Goal: Task Accomplishment & Management: Use online tool/utility

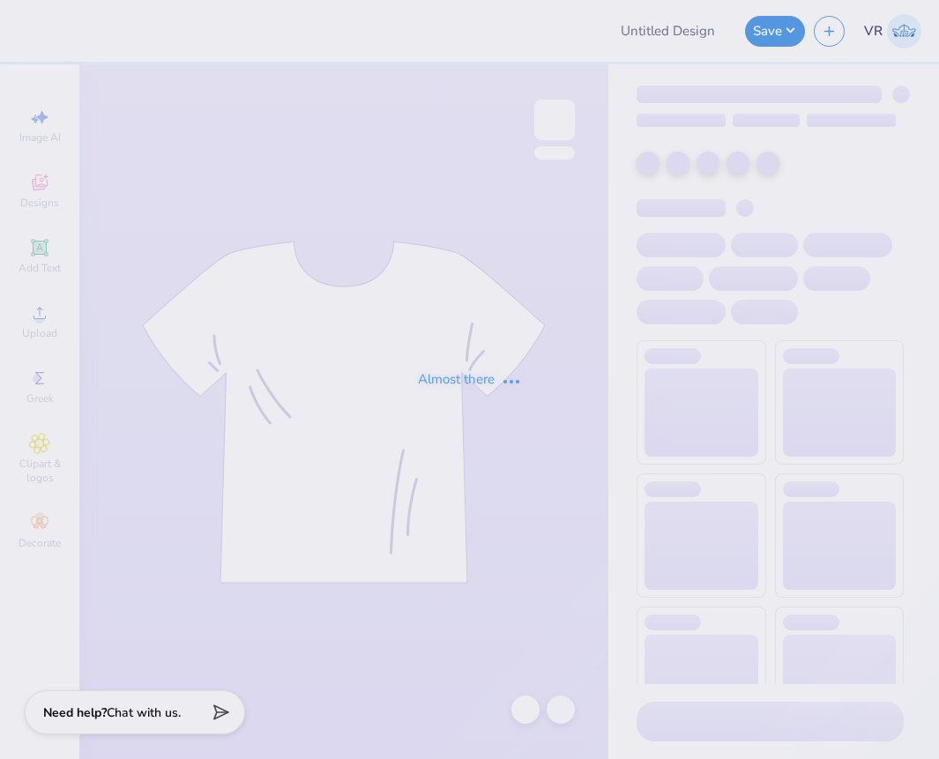
type input "tchi parents weekend shirt"
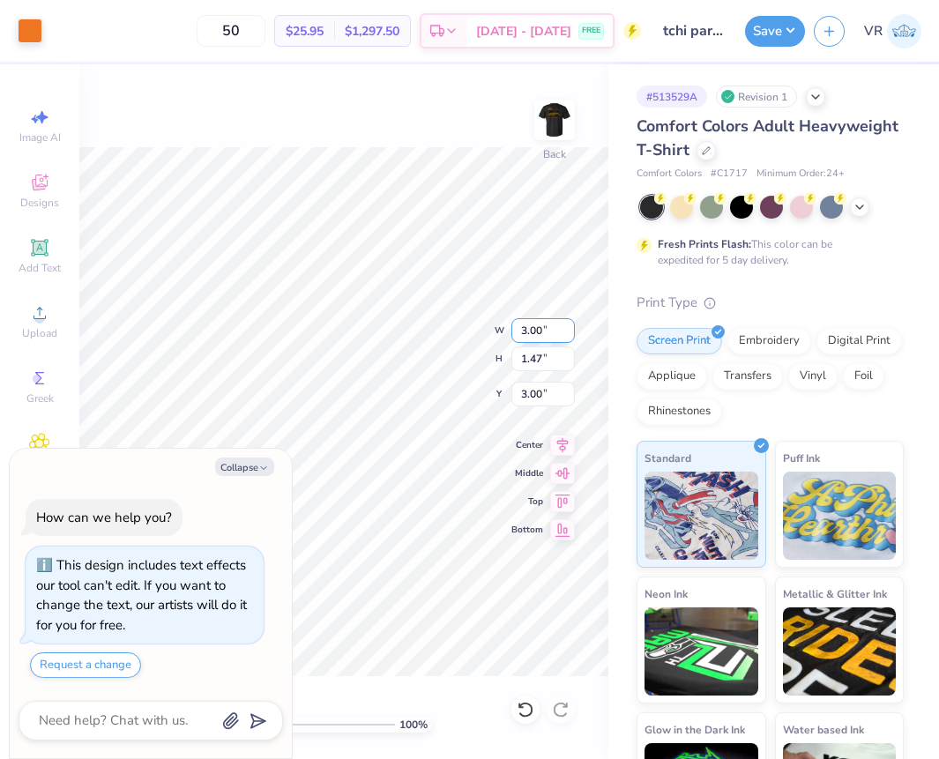
click at [417, 349] on div "100 % Back W 3.00 3.00 " H 1.47 1.47 " Y 3.00 3.00 " Center Middle Top Bottom" at bounding box center [343, 411] width 529 height 695
click at [535, 87] on div "100 % Back" at bounding box center [343, 411] width 529 height 695
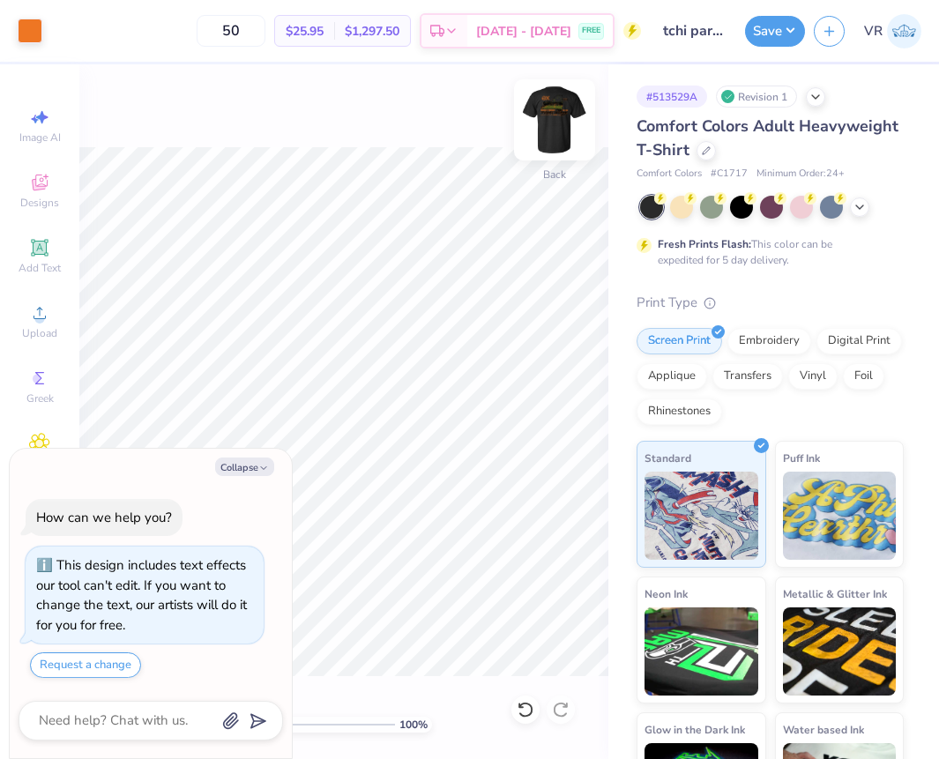
click at [550, 101] on img at bounding box center [555, 120] width 71 height 71
click at [250, 467] on button "Collapse" at bounding box center [244, 467] width 59 height 19
type textarea "x"
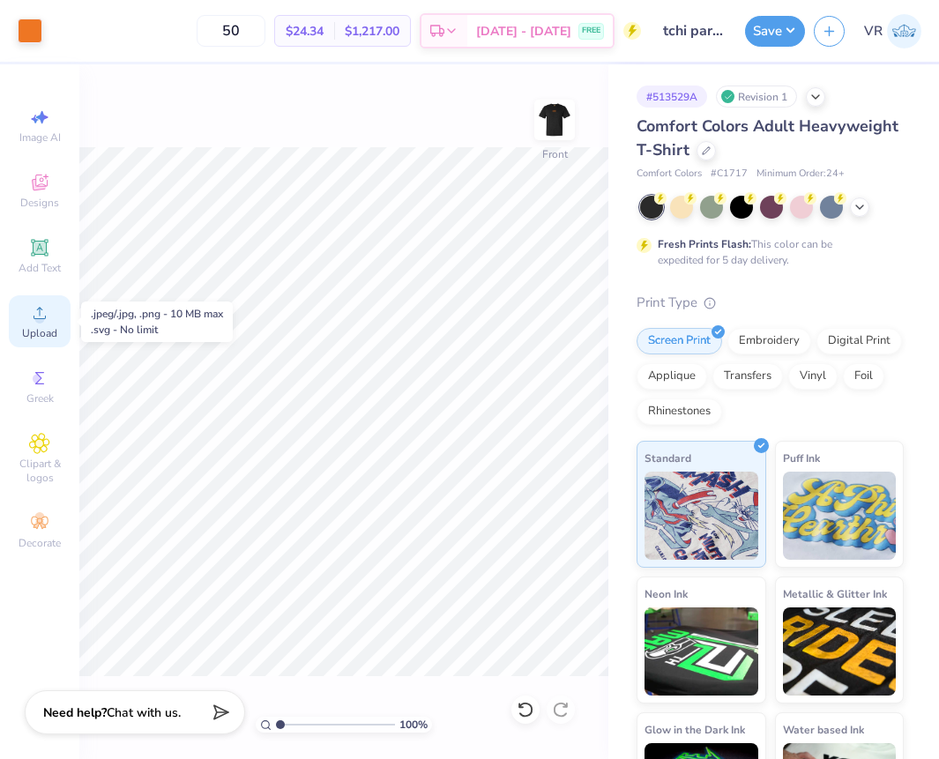
click at [34, 327] on span "Upload" at bounding box center [39, 333] width 35 height 14
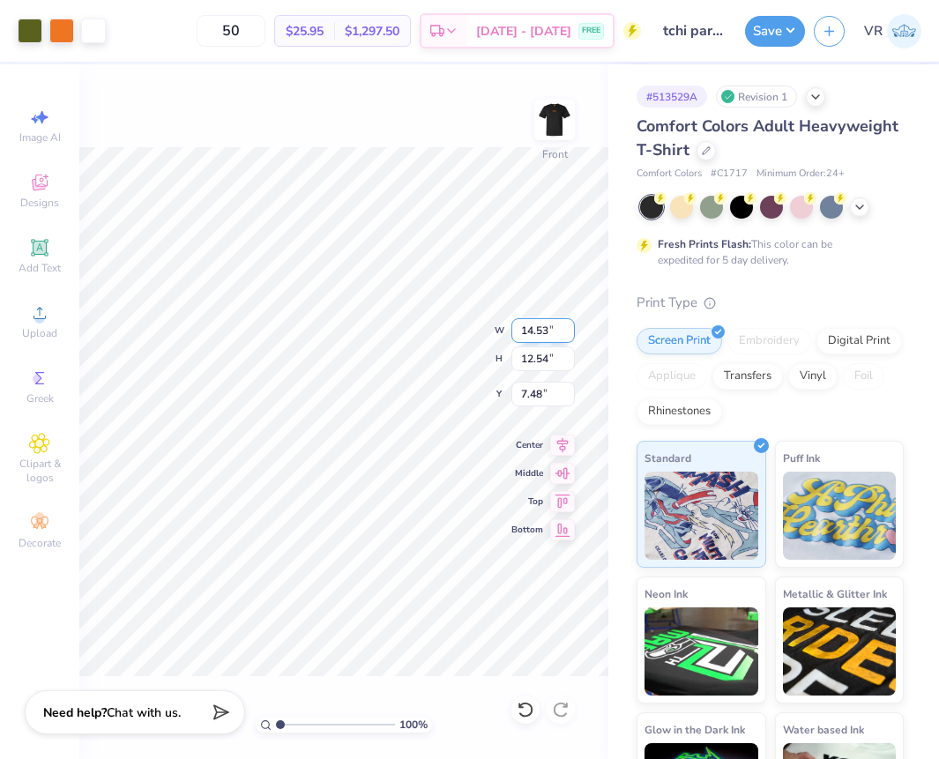
click at [540, 323] on input "14.53" at bounding box center [544, 330] width 64 height 25
type input "12.50"
type input "10.79"
click at [549, 399] on input "8.36" at bounding box center [544, 394] width 64 height 25
type input "3.00"
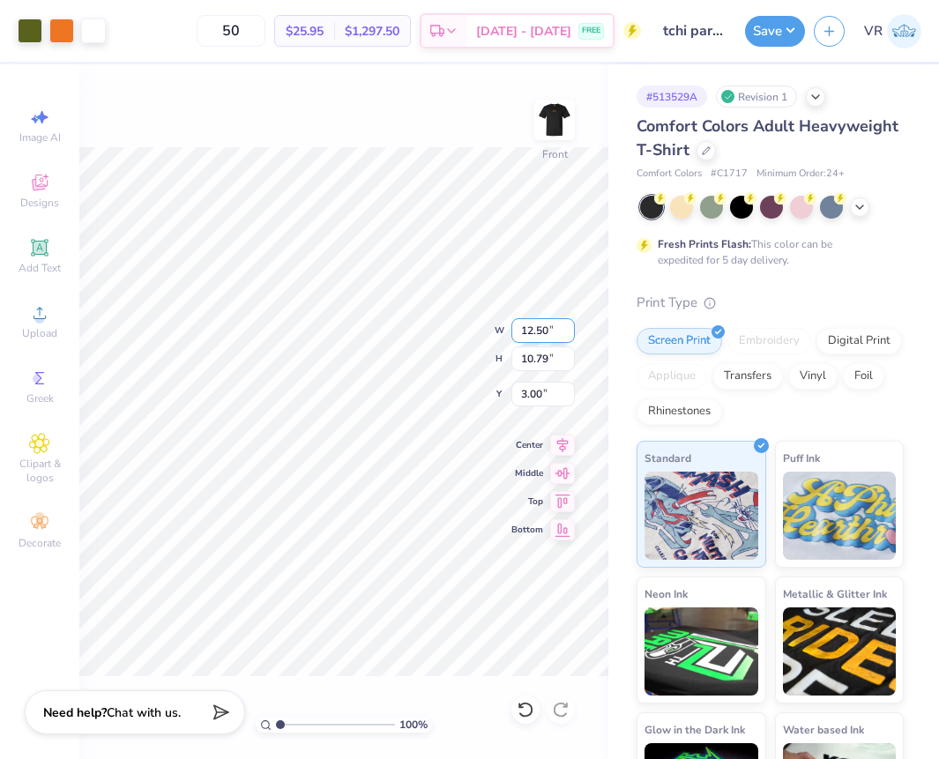
click at [534, 320] on input "12.50" at bounding box center [544, 330] width 64 height 25
click at [541, 394] on input "3.00" at bounding box center [544, 394] width 64 height 25
type input "12.00"
type input "10.36"
type input "3.00"
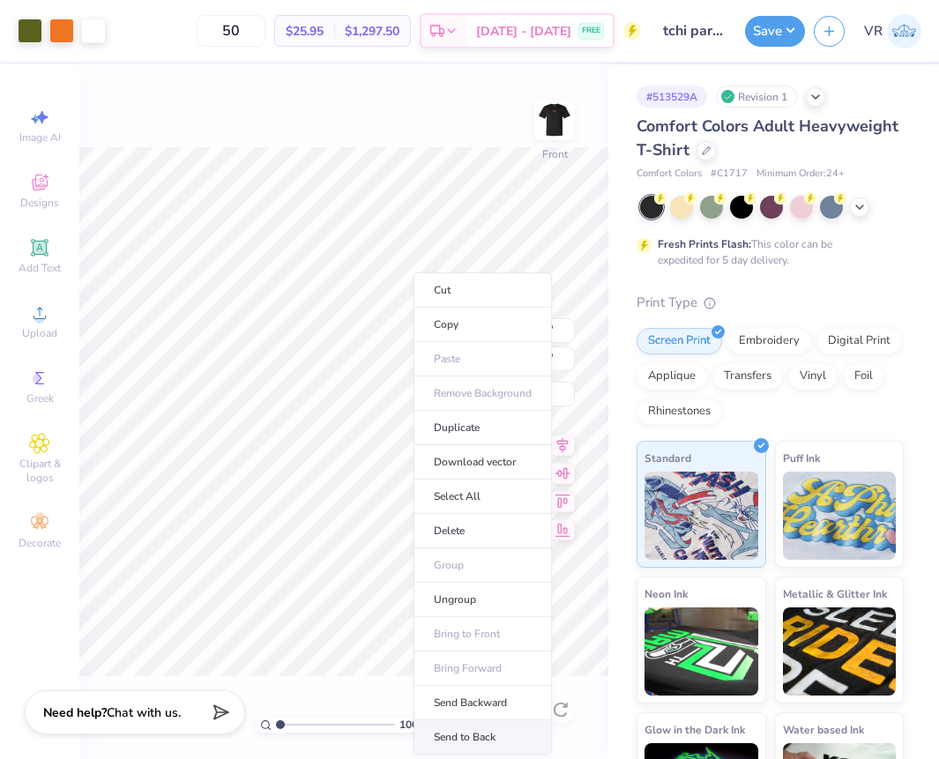
click at [476, 734] on li "Send to Back" at bounding box center [483, 738] width 138 height 34
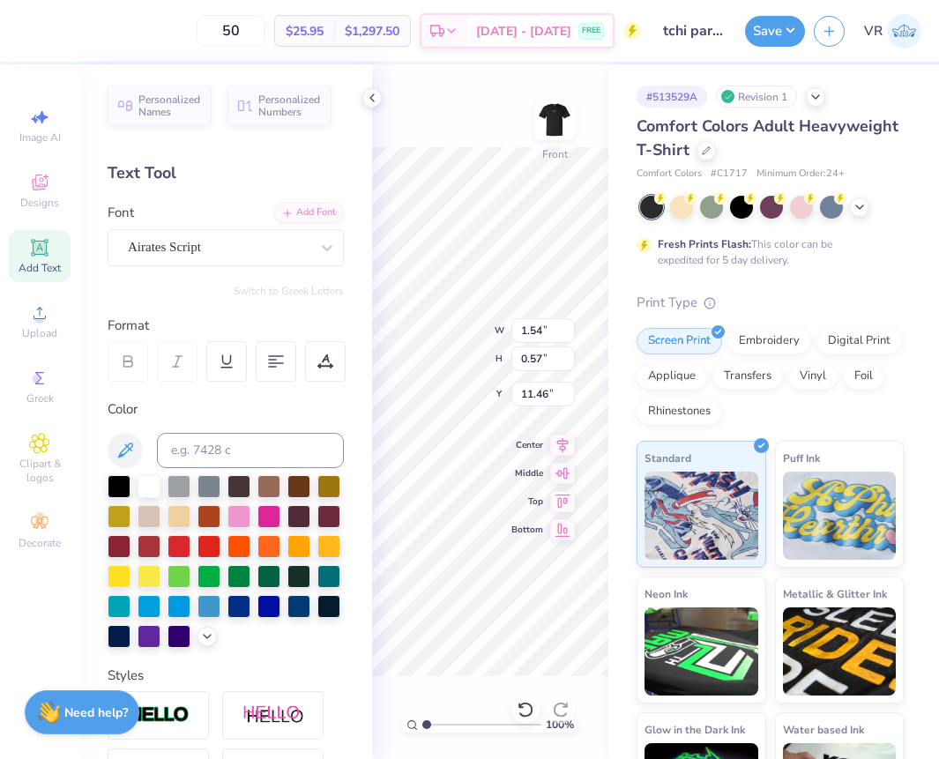
click at [371, 93] on icon at bounding box center [372, 98] width 14 height 14
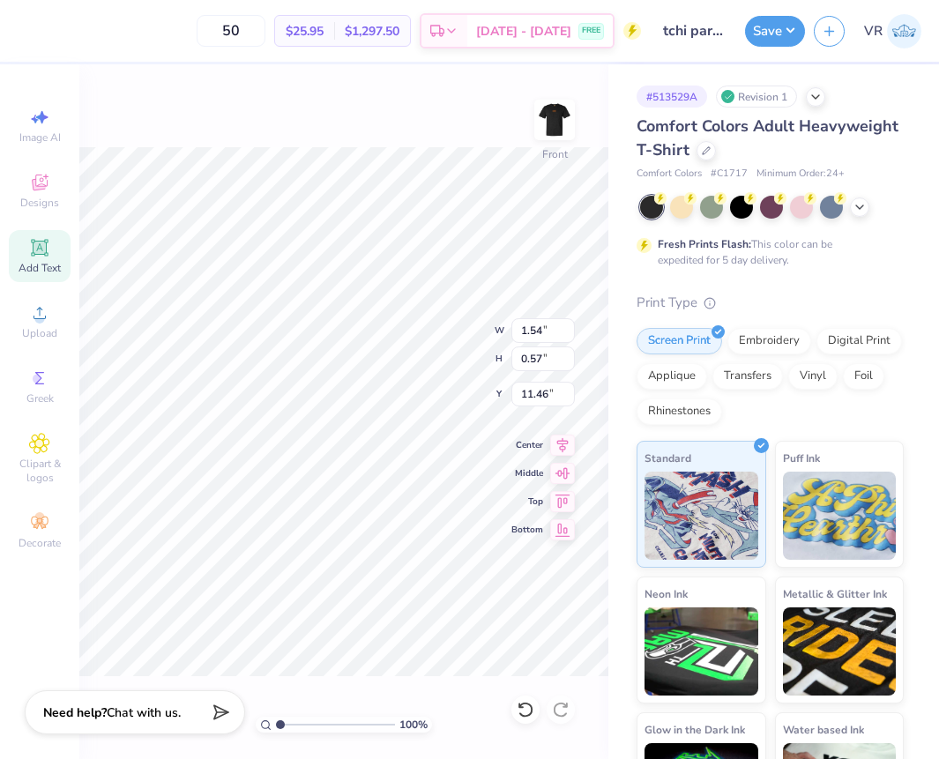
click at [303, 722] on input "range" at bounding box center [335, 725] width 119 height 16
click at [296, 724] on input "range" at bounding box center [335, 725] width 119 height 16
drag, startPoint x: 296, startPoint y: 727, endPoint x: 245, endPoint y: 730, distance: 50.4
type input "1"
click at [276, 730] on input "range" at bounding box center [335, 725] width 119 height 16
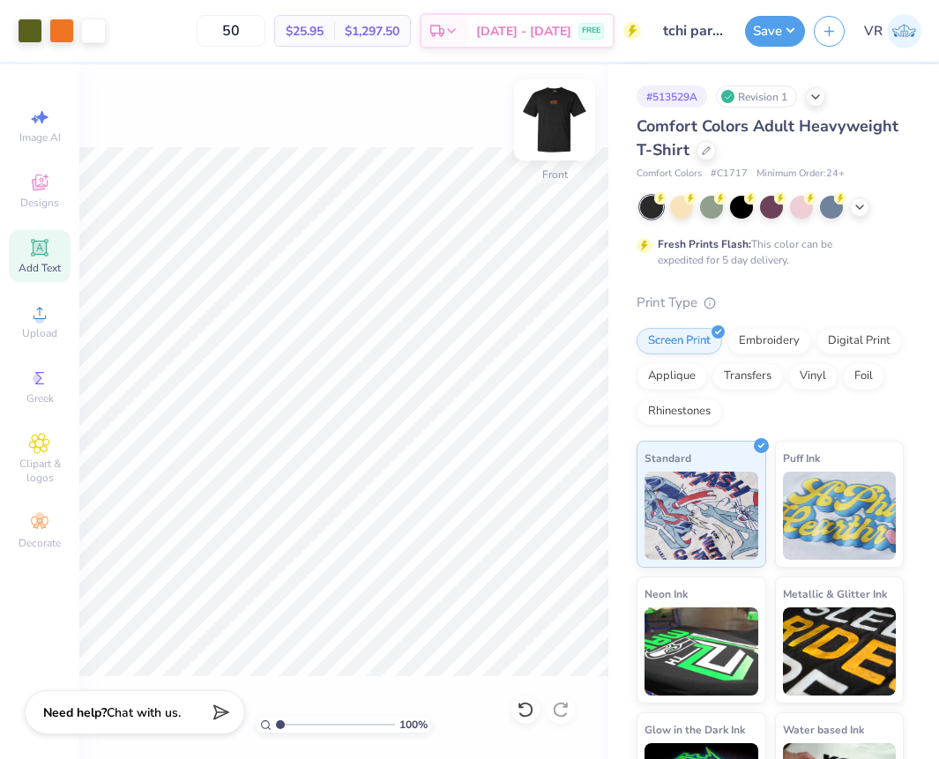
click at [551, 115] on img at bounding box center [555, 120] width 71 height 71
click at [39, 257] on icon at bounding box center [39, 247] width 21 height 21
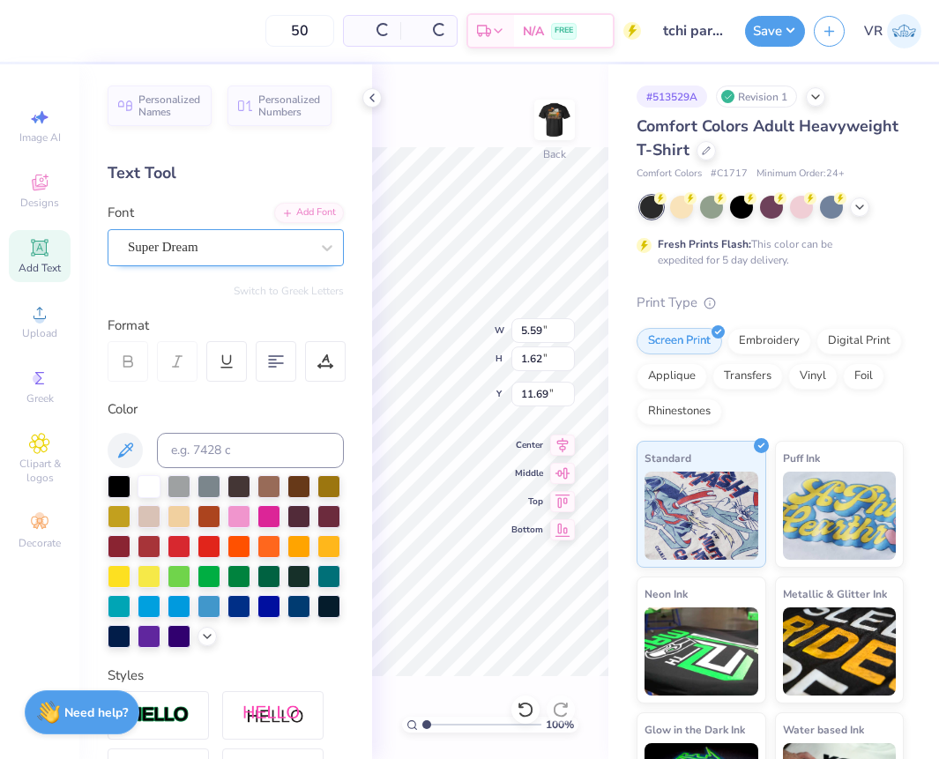
click at [275, 243] on div "Super Dream" at bounding box center [218, 247] width 185 height 27
type input "6.88"
type input "2.15"
type input "11.43"
type textarea "Syracuse®"
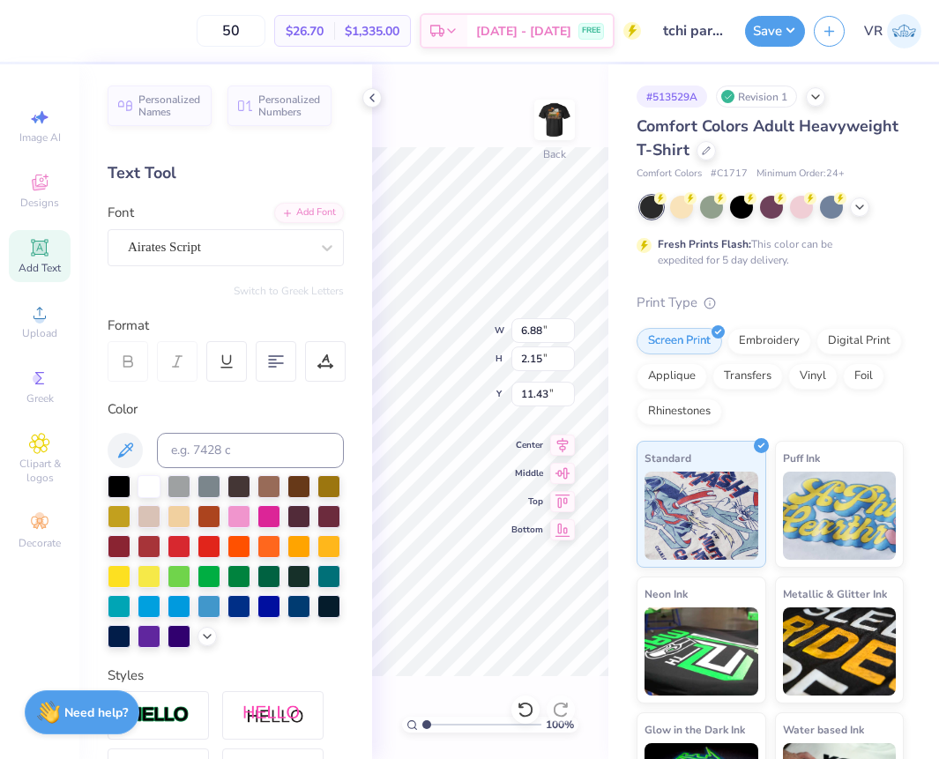
scroll to position [15, 4]
click at [368, 90] on div at bounding box center [372, 97] width 19 height 19
type input "8.96"
type input "2.52"
type input "11.24"
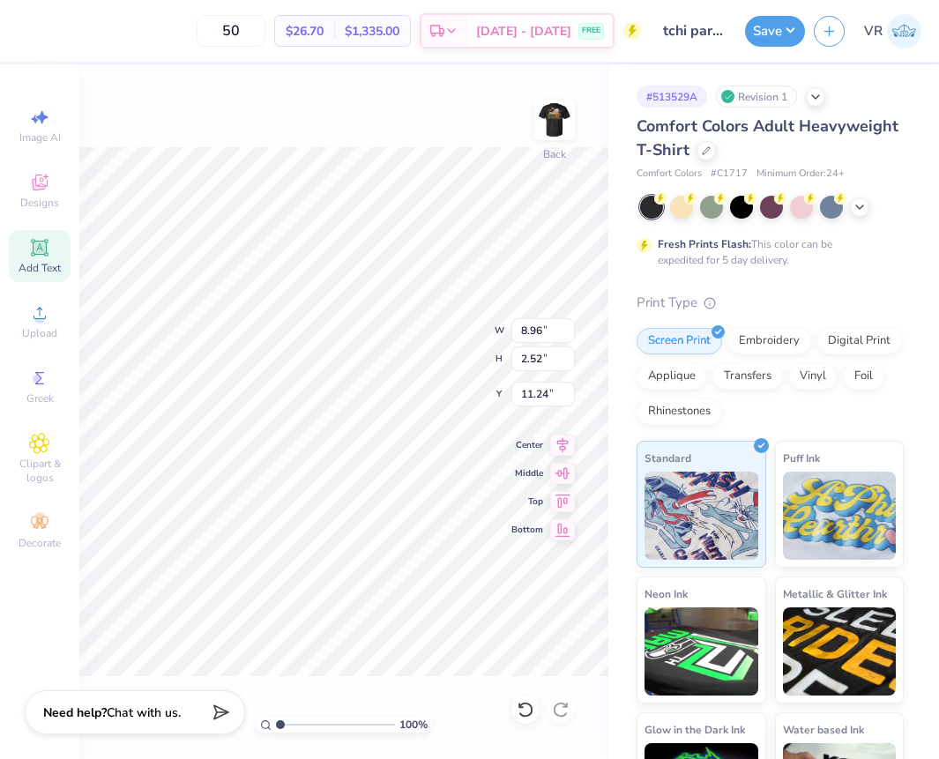
scroll to position [15, 6]
type textarea "Syracuse® , [GEOGRAPHIC_DATA]"
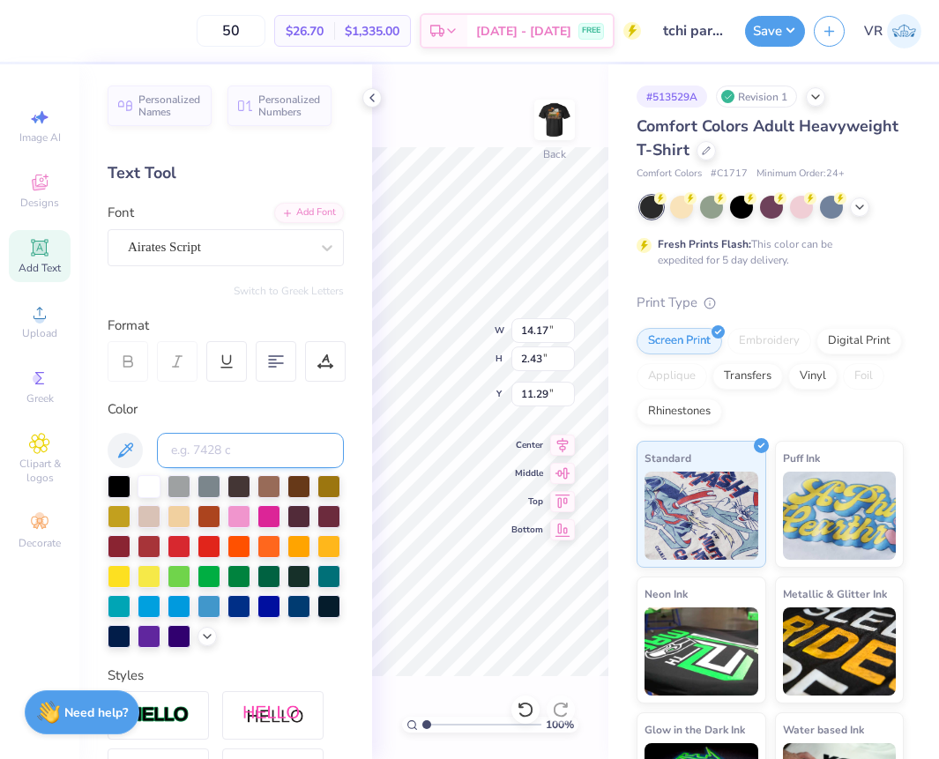
click at [216, 445] on input at bounding box center [250, 450] width 187 height 35
type input "158"
click at [365, 91] on icon at bounding box center [372, 98] width 14 height 14
click at [369, 430] on div "50 $25.95 Per Item $1,297.50 Total Est. Delivery [DATE] - [DATE] FREE Design Ti…" at bounding box center [469, 379] width 939 height 759
type textarea "[GEOGRAPHIC_DATA], [GEOGRAPHIC_DATA]"
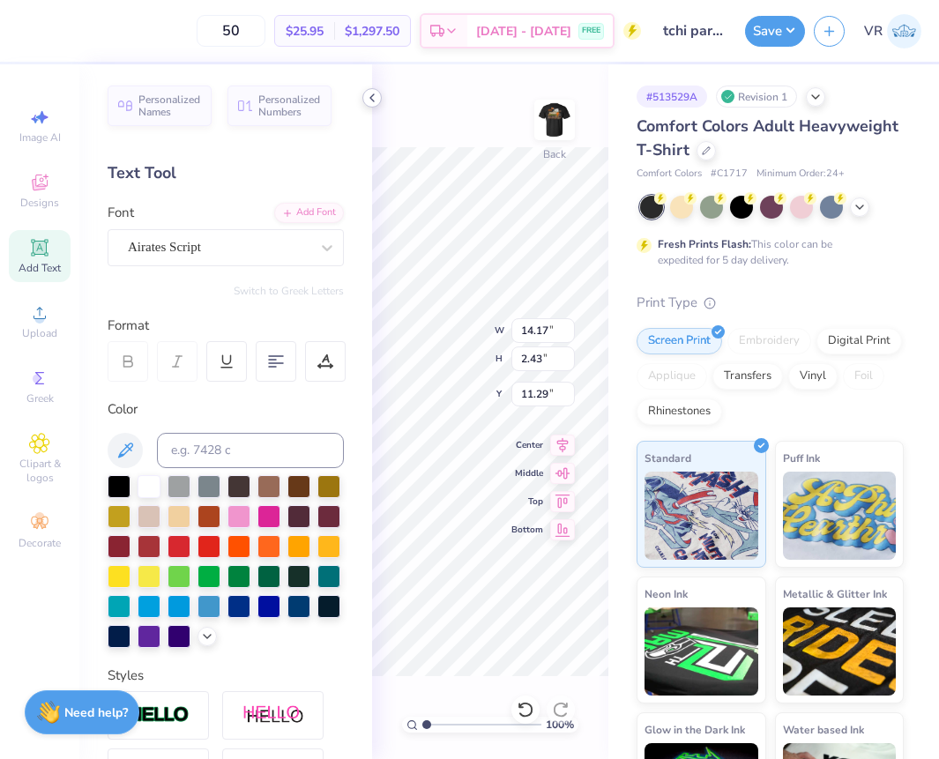
click at [366, 92] on icon at bounding box center [372, 98] width 14 height 14
type input "13.06"
type input "2.32"
type input "11.34"
type input "5.67"
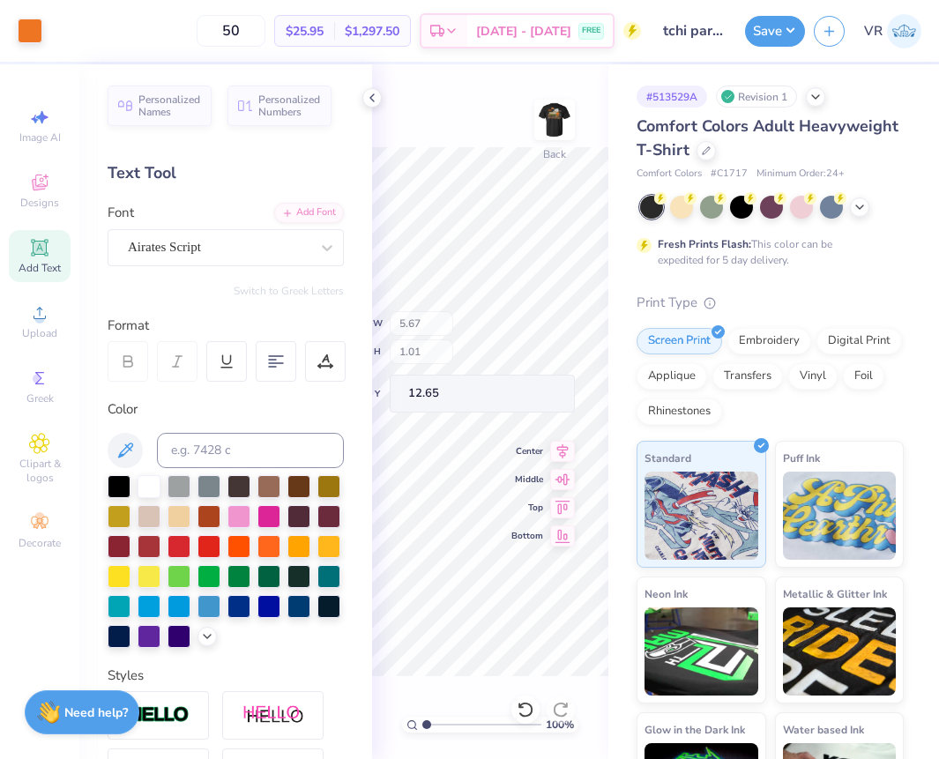
type input "1.01"
type input "12.65"
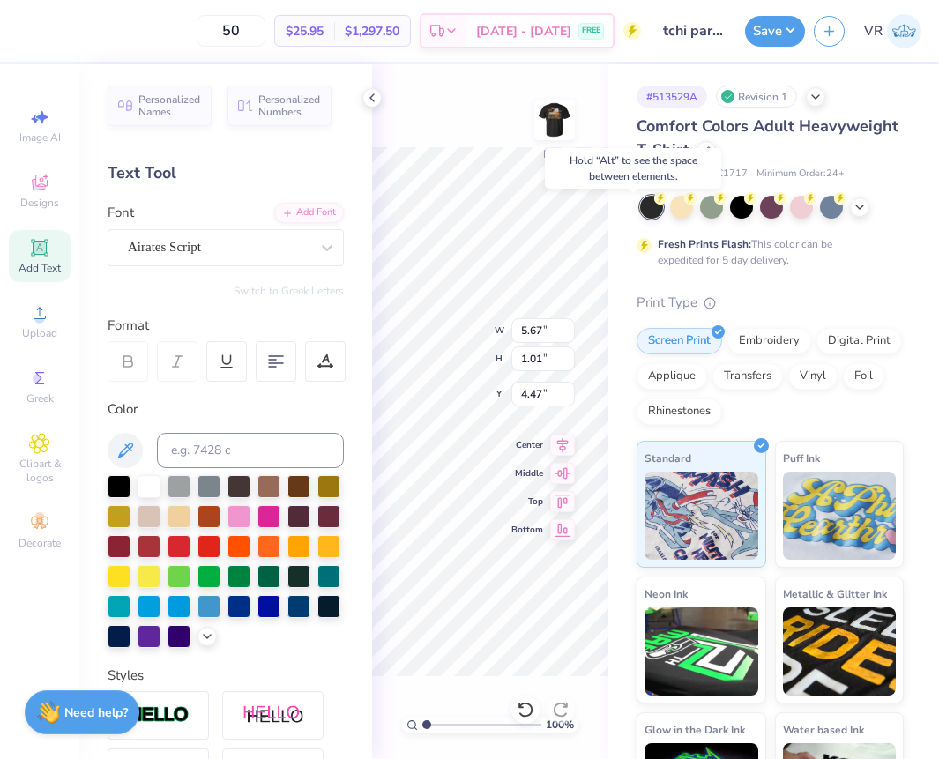
type input "4.47"
click at [531, 337] on input "5.67" at bounding box center [544, 330] width 64 height 25
type input "3.50"
type input "0.62"
type input "4.66"
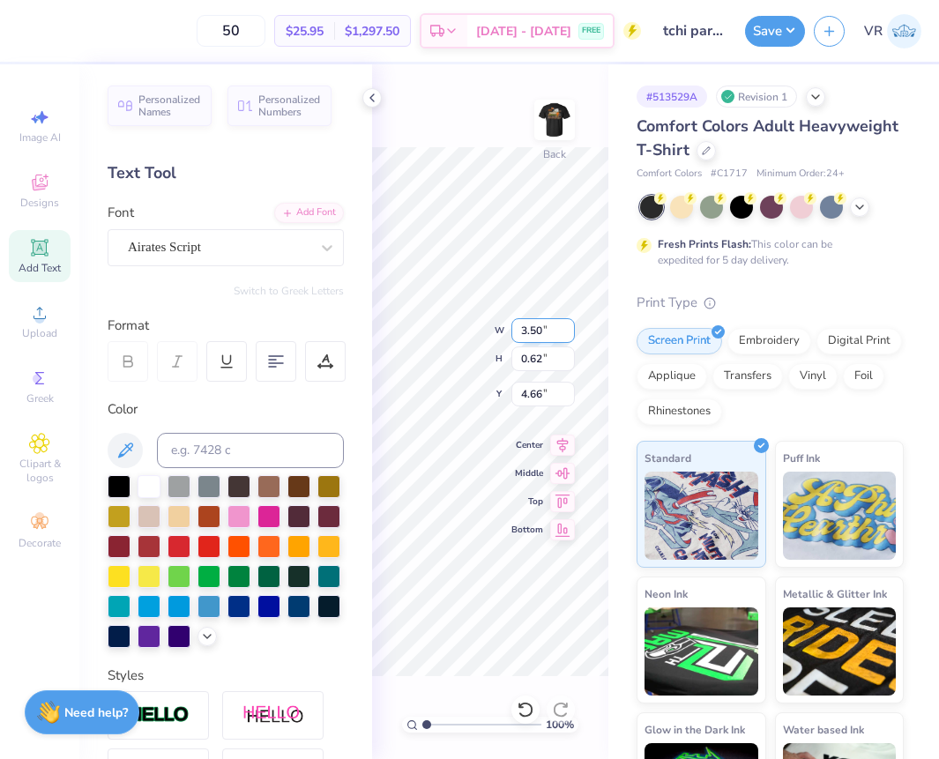
click at [425, 348] on div "100 % Back W 3.50 3.50 " H 0.62 0.62 " Y 4.66 4.66 " Center Middle Top Bottom" at bounding box center [490, 411] width 236 height 695
click at [378, 95] on icon at bounding box center [372, 98] width 14 height 14
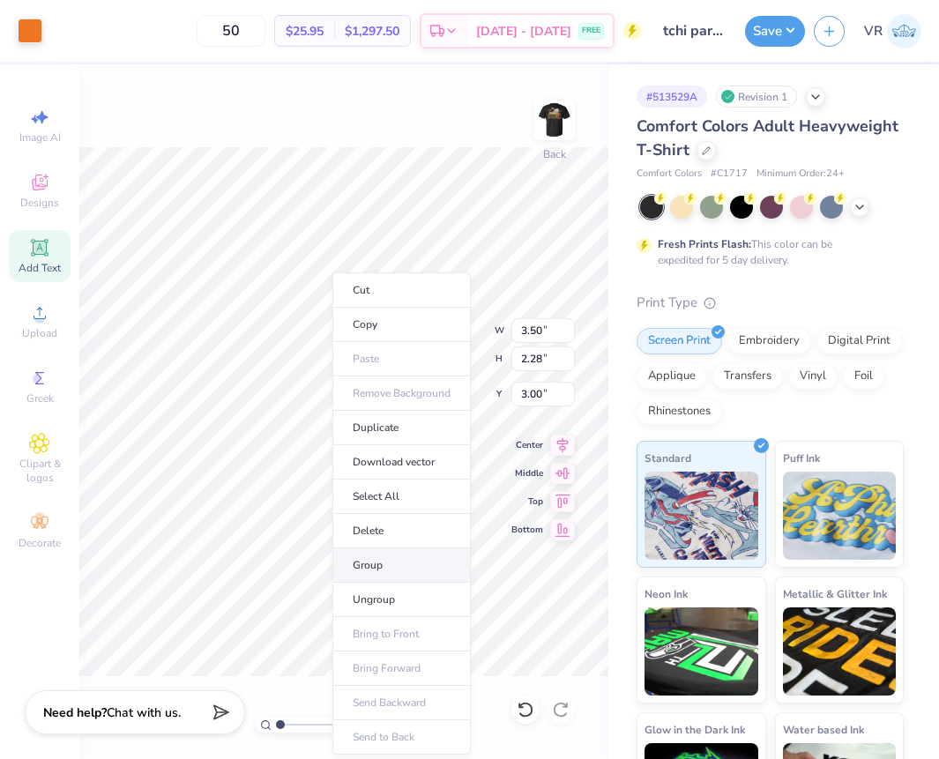
click at [400, 572] on li "Group" at bounding box center [402, 566] width 138 height 34
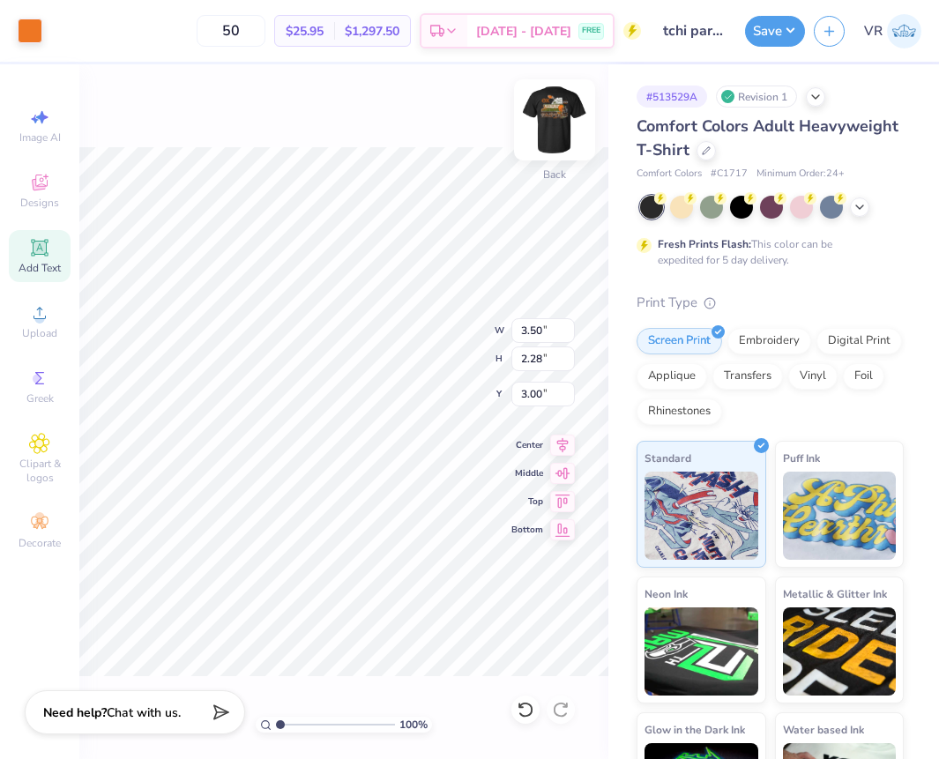
click at [543, 111] on img at bounding box center [555, 120] width 71 height 71
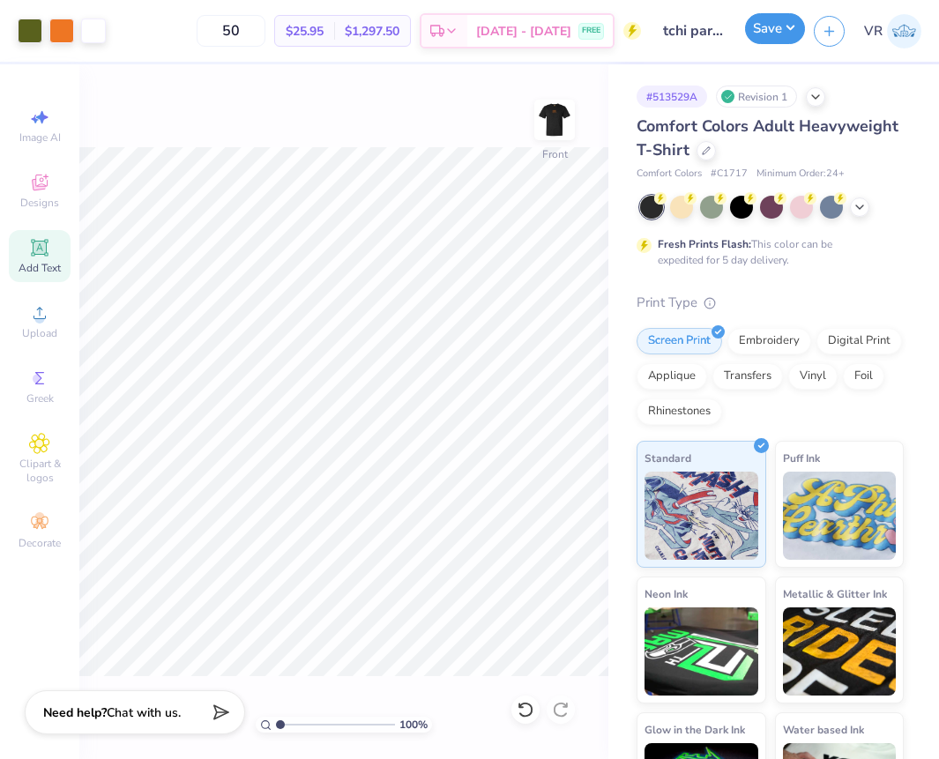
click at [756, 40] on button "Save" at bounding box center [775, 28] width 60 height 31
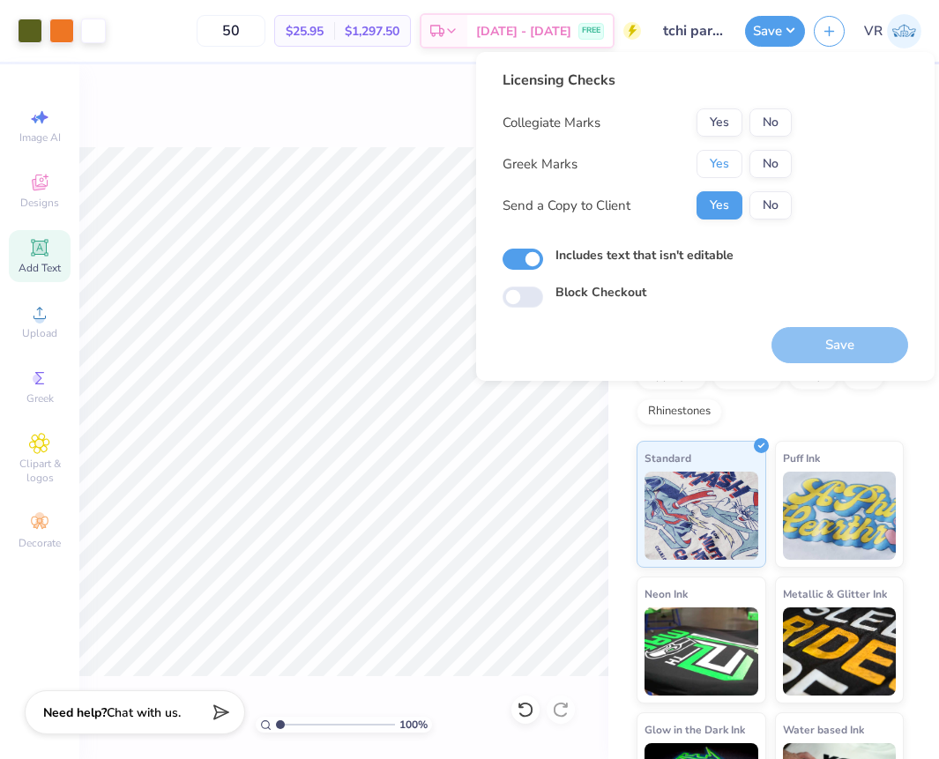
drag, startPoint x: 712, startPoint y: 164, endPoint x: 714, endPoint y: 141, distance: 23.0
click at [712, 163] on button "Yes" at bounding box center [720, 164] width 46 height 28
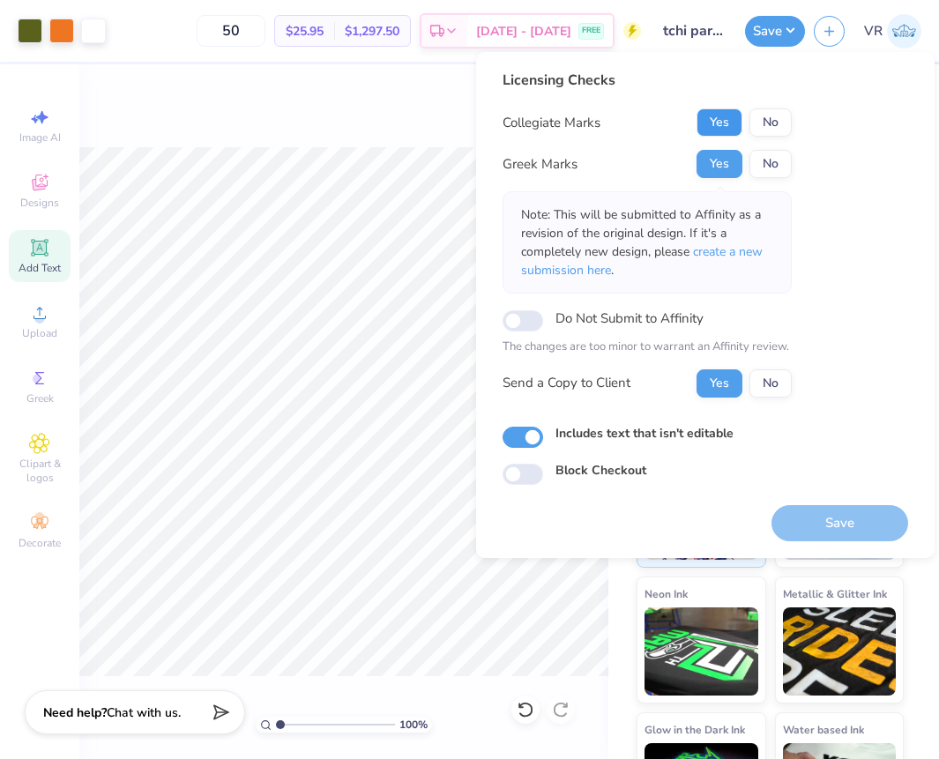
click at [714, 111] on button "Yes" at bounding box center [720, 122] width 46 height 28
click at [816, 521] on button "Save" at bounding box center [840, 523] width 137 height 36
